Goal: Navigation & Orientation: Find specific page/section

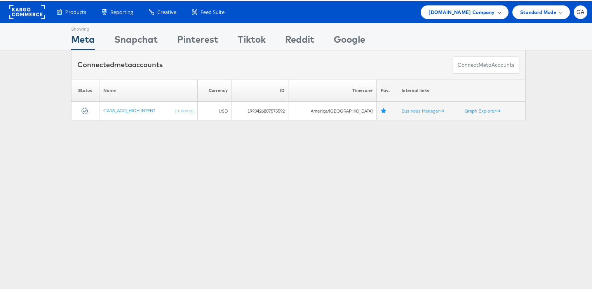
click at [483, 9] on span "[DOMAIN_NAME] Company" at bounding box center [461, 11] width 66 height 8
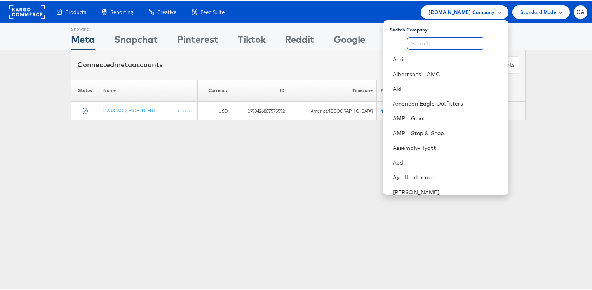
click at [435, 42] on input "text" at bounding box center [445, 42] width 77 height 12
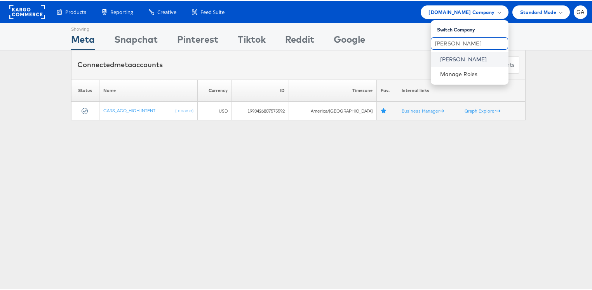
type input "[PERSON_NAME]"
click at [444, 59] on link "[PERSON_NAME]" at bounding box center [471, 58] width 62 height 8
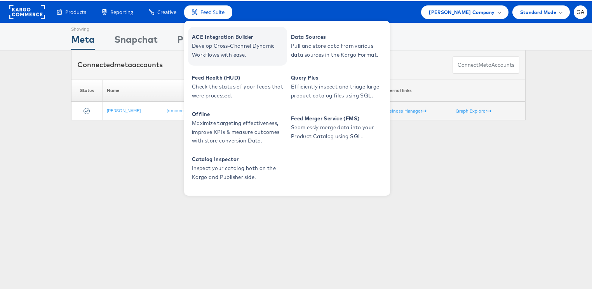
click at [210, 38] on span "ACE Integration Builder" at bounding box center [238, 35] width 93 height 9
